Goal: Task Accomplishment & Management: Manage account settings

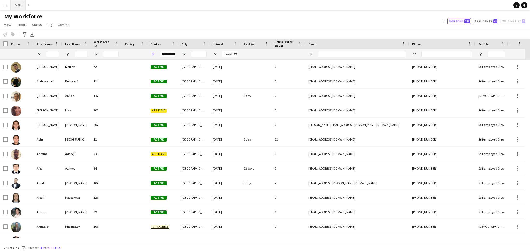
click at [16, 5] on button "DISH Close" at bounding box center [18, 5] width 15 height 10
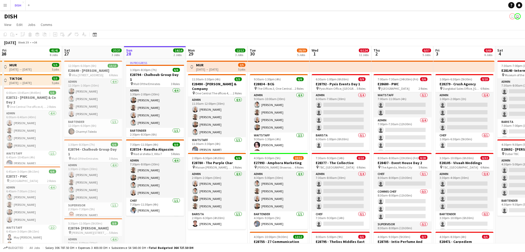
scroll to position [0, 128]
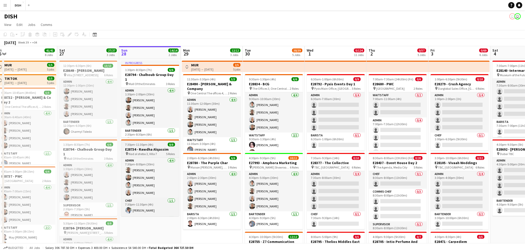
click at [141, 145] on span "7:30pm-11:30pm (4h)" at bounding box center [139, 144] width 28 height 4
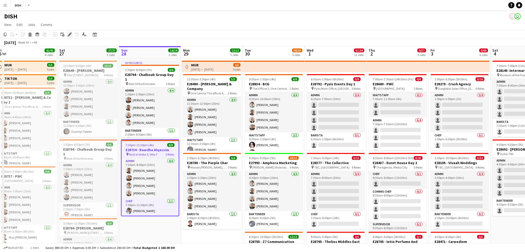
click at [68, 33] on icon "Edit" at bounding box center [70, 34] width 4 height 4
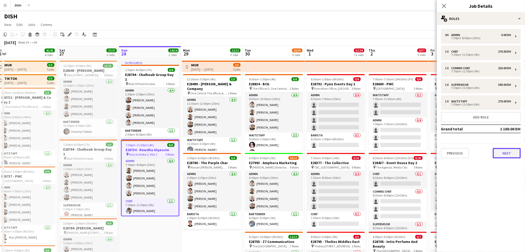
click at [518, 153] on button "Next" at bounding box center [507, 153] width 28 height 10
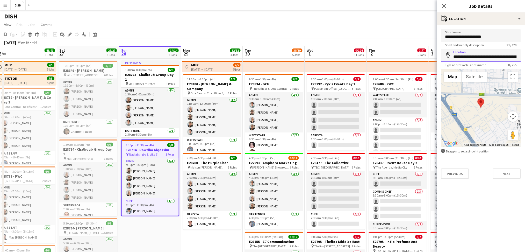
scroll to position [0, 85]
drag, startPoint x: 453, startPoint y: 56, endPoint x: 530, endPoint y: 49, distance: 76.9
click at [508, 79] on button "Toggle fullscreen view" at bounding box center [513, 76] width 10 height 10
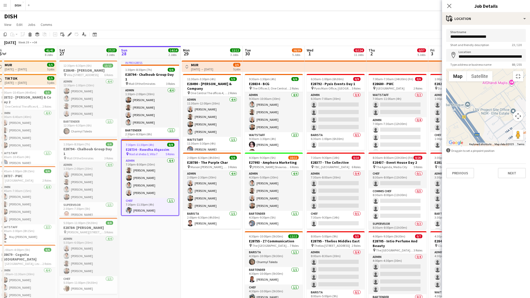
drag, startPoint x: 276, startPoint y: 111, endPoint x: 380, endPoint y: 166, distance: 118.2
click at [446, 146] on div at bounding box center [486, 108] width 80 height 78
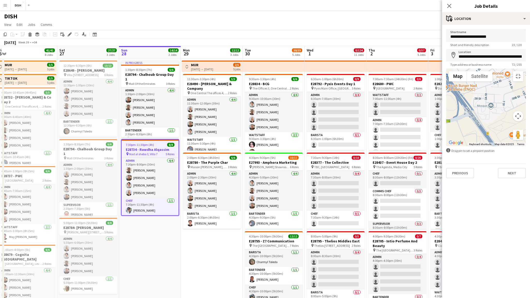
drag, startPoint x: 430, startPoint y: 154, endPoint x: 315, endPoint y: 196, distance: 122.6
click at [446, 146] on div at bounding box center [486, 108] width 80 height 78
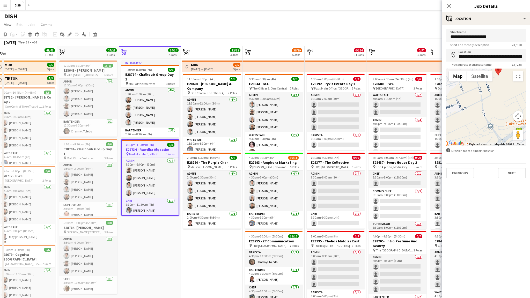
drag, startPoint x: 421, startPoint y: 164, endPoint x: 357, endPoint y: 172, distance: 64.8
click at [446, 146] on div at bounding box center [486, 108] width 80 height 78
drag, startPoint x: 276, startPoint y: 115, endPoint x: 347, endPoint y: 177, distance: 94.3
drag, startPoint x: 346, startPoint y: 177, endPoint x: 347, endPoint y: 186, distance: 8.9
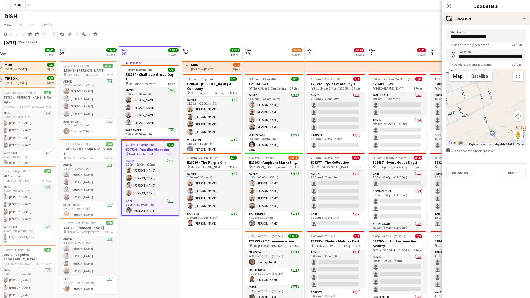
click at [446, 146] on div at bounding box center [486, 108] width 80 height 78
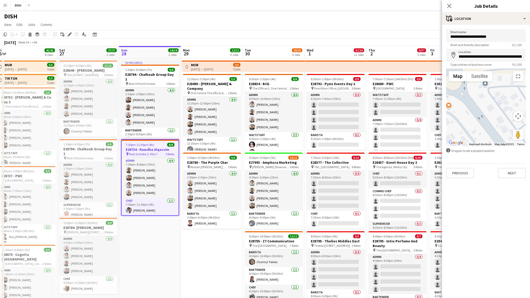
drag, startPoint x: 353, startPoint y: 191, endPoint x: 374, endPoint y: 230, distance: 44.1
type input "**********"
drag, startPoint x: 374, startPoint y: 225, endPoint x: 380, endPoint y: 235, distance: 11.5
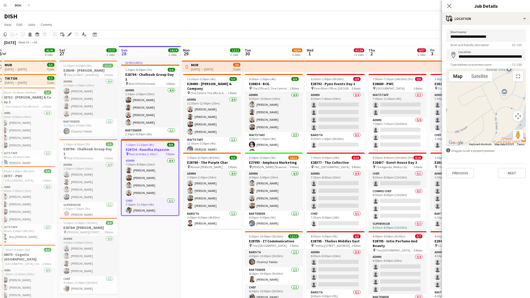
click at [523, 121] on button "Map camera controls" at bounding box center [518, 116] width 10 height 10
click at [467, 71] on button "Satellite" at bounding box center [480, 76] width 26 height 10
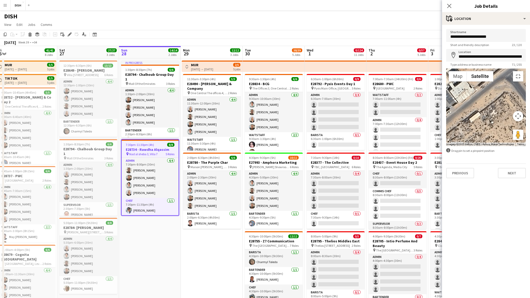
drag, startPoint x: 348, startPoint y: 194, endPoint x: 338, endPoint y: 184, distance: 15.2
drag, startPoint x: 338, startPoint y: 184, endPoint x: 344, endPoint y: 178, distance: 8.7
click at [521, 71] on button "Toggle fullscreen view" at bounding box center [518, 76] width 10 height 10
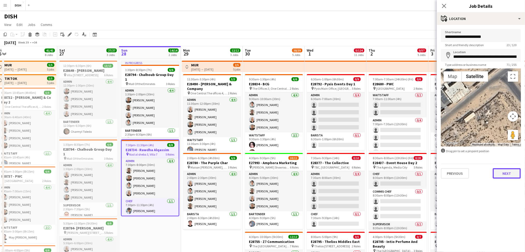
click at [501, 169] on button "Next" at bounding box center [507, 173] width 28 height 10
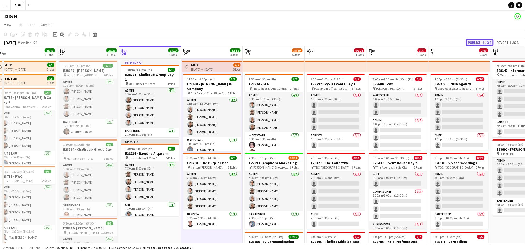
click at [479, 42] on button "Publish 1 job" at bounding box center [480, 42] width 28 height 7
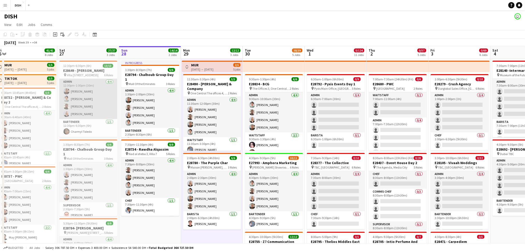
click at [92, 82] on app-card-role "Admin [DATE] 12:30pm-1:00pm (30m) [PERSON_NAME] [PERSON_NAME] [PERSON_NAME] [PE…" at bounding box center [88, 99] width 58 height 40
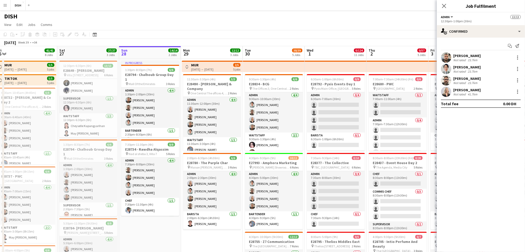
scroll to position [100, 0]
click at [79, 53] on app-board-header-date "Sat 27 27/27 3 Jobs" at bounding box center [88, 52] width 62 height 12
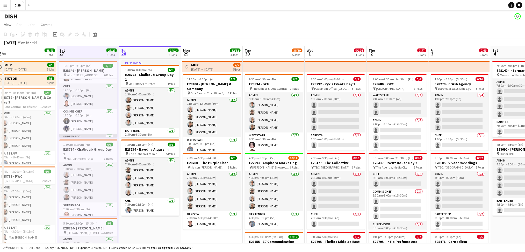
scroll to position [53, 0]
click at [86, 103] on app-card-role "Chef [DATE] 12:30pm-6:30pm (6h) [PERSON_NAME]" at bounding box center [88, 96] width 58 height 25
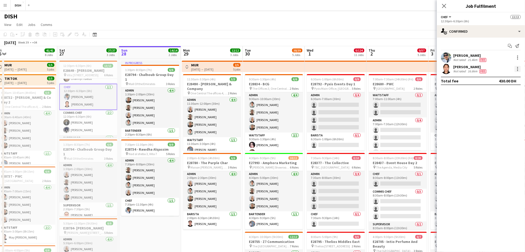
click at [515, 69] on div at bounding box center [517, 69] width 6 height 6
click at [496, 81] on button "Edit fee" at bounding box center [500, 78] width 40 height 12
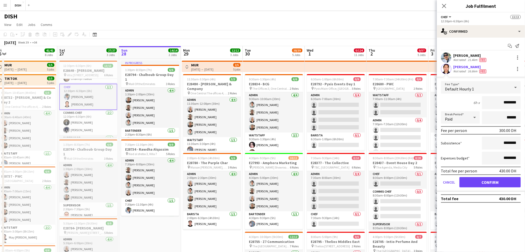
drag, startPoint x: 499, startPoint y: 105, endPoint x: 515, endPoint y: 104, distance: 16.6
click at [515, 104] on input "********" at bounding box center [501, 102] width 39 height 13
click at [504, 87] on div "Default Hourly 1" at bounding box center [475, 87] width 69 height 12
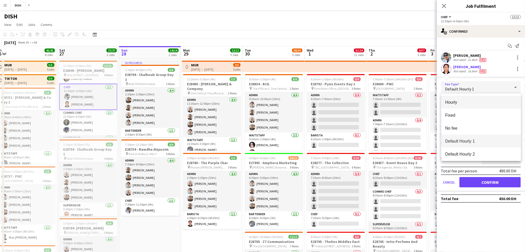
click at [476, 101] on span "Hourly" at bounding box center [480, 102] width 71 height 5
type input "********"
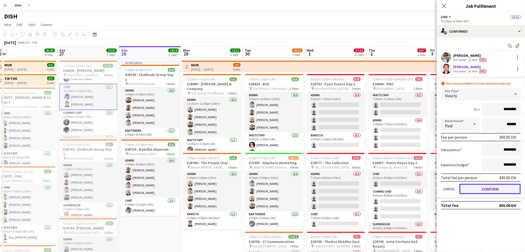
click at [511, 188] on button "Confirm" at bounding box center [489, 189] width 61 height 10
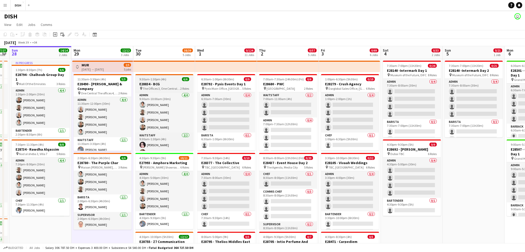
scroll to position [6, 0]
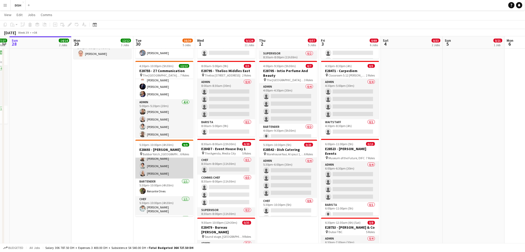
scroll to position [70, 0]
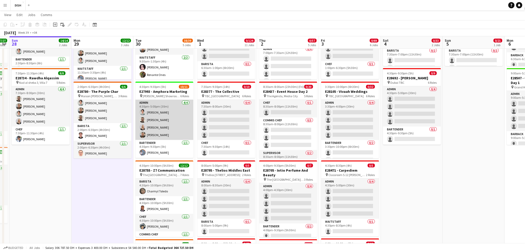
scroll to position [85, 0]
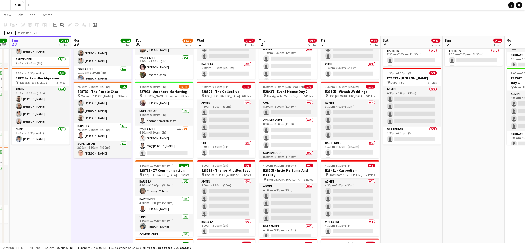
drag, startPoint x: 312, startPoint y: 135, endPoint x: 471, endPoint y: 228, distance: 185.0
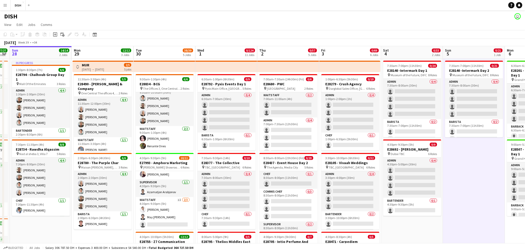
scroll to position [17, 0]
